Goal: Complete application form

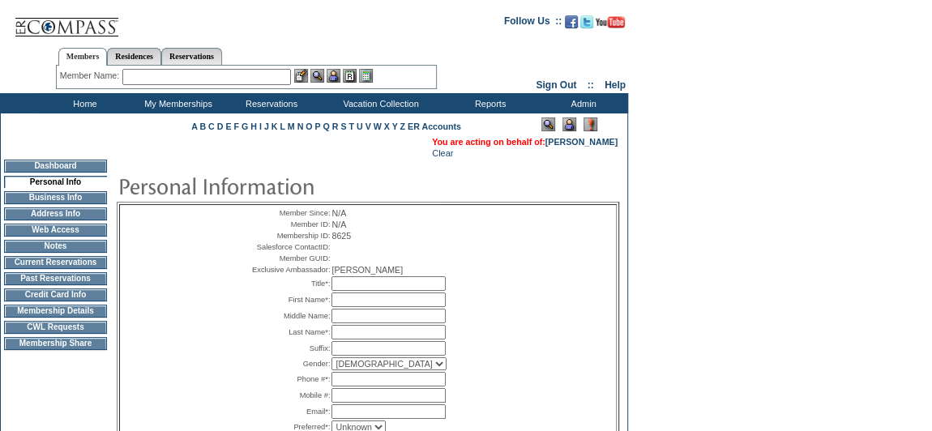
click at [355, 291] on input "text" at bounding box center [388, 283] width 114 height 15
type input "Mr."
click at [385, 307] on input "text" at bounding box center [388, 299] width 114 height 15
type input "[PERSON_NAME]"
click at [366, 339] on input "text" at bounding box center [388, 332] width 114 height 15
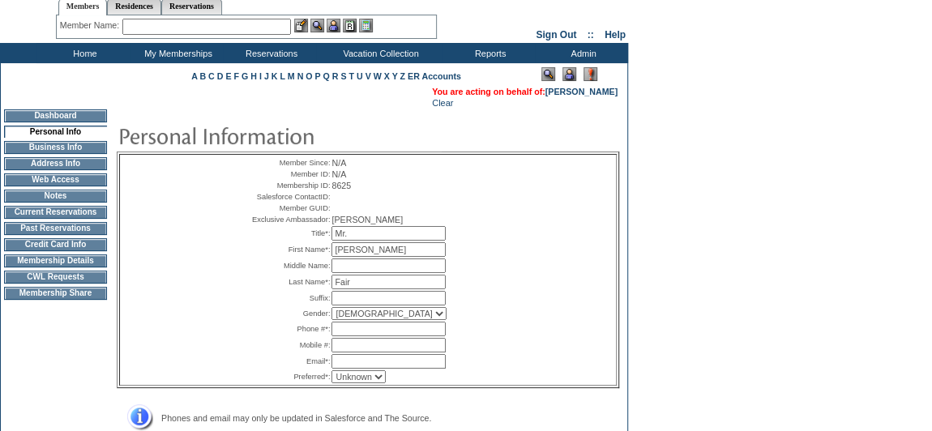
scroll to position [73, 0]
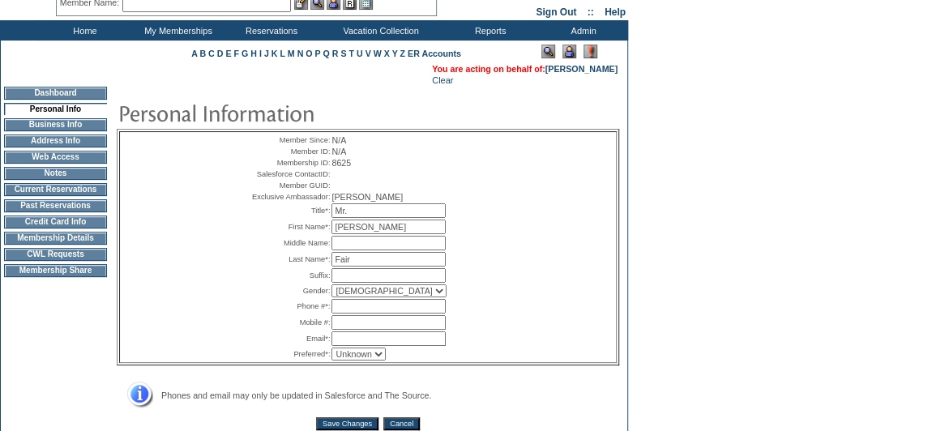
type input "Fair"
click at [390, 314] on input "text" at bounding box center [388, 306] width 114 height 15
type input "678.477.3061"
click at [369, 346] on input "text" at bounding box center [388, 338] width 114 height 15
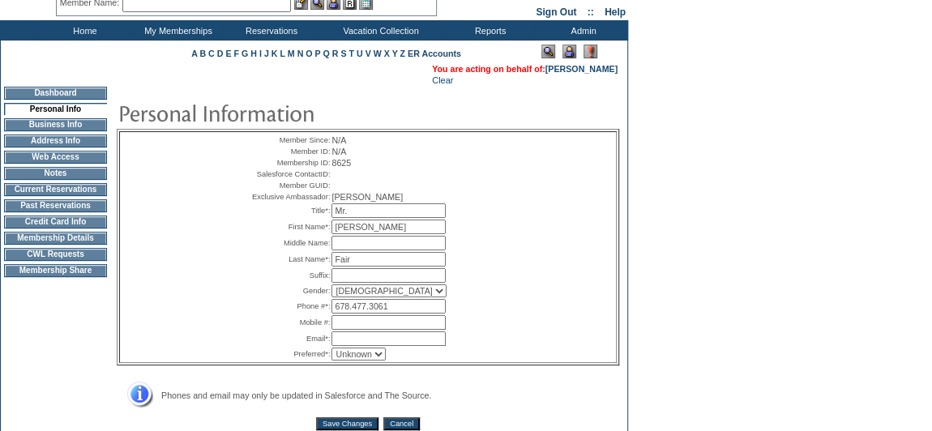
click at [383, 346] on input "text" at bounding box center [388, 338] width 114 height 15
paste input "chris.fair@me.com"
type input "chris.fair@me.com"
click at [358, 361] on select "Unknown Email Phone Mobile" at bounding box center [358, 354] width 54 height 13
select select "E"
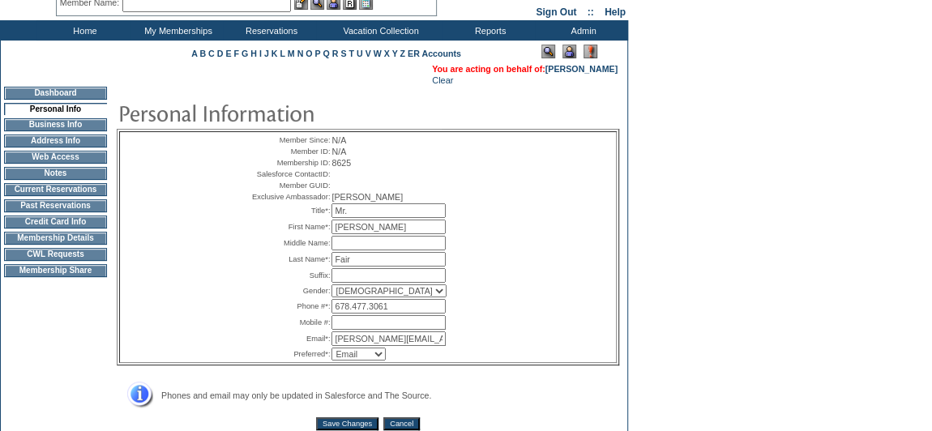
click at [331, 361] on select "Unknown Email Phone Mobile" at bounding box center [358, 354] width 54 height 13
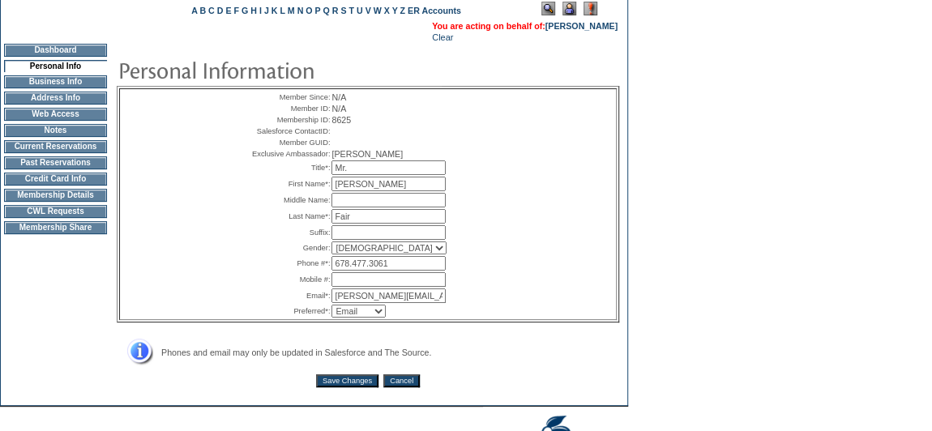
scroll to position [147, 0]
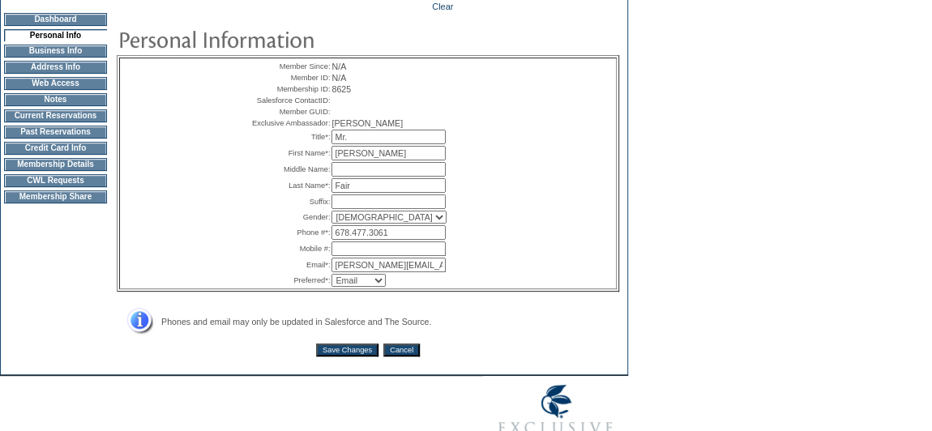
click at [348, 356] on input "Save Changes" at bounding box center [347, 350] width 62 height 13
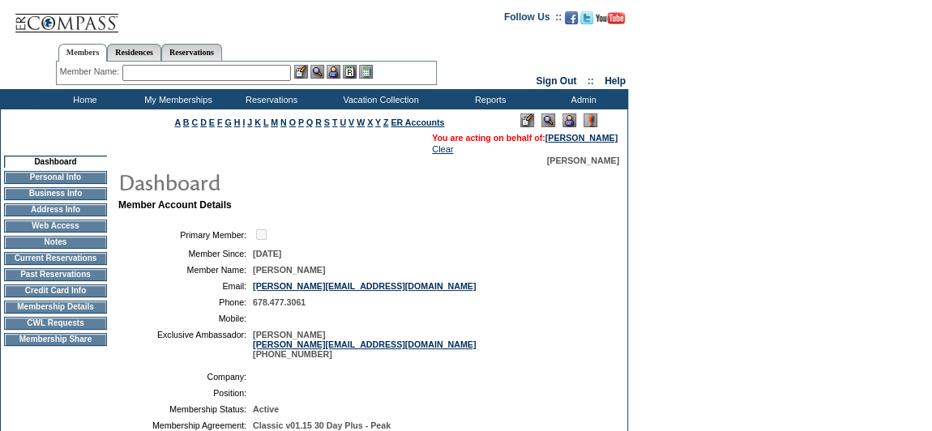
click at [99, 312] on td "Membership Details" at bounding box center [55, 307] width 103 height 13
